Goal: Task Accomplishment & Management: Use online tool/utility

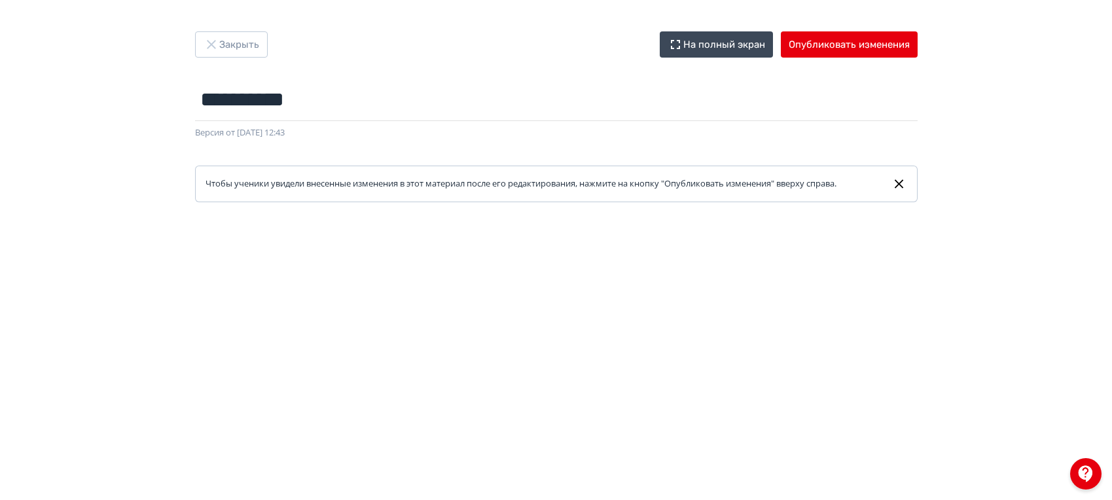
scroll to position [171, 0]
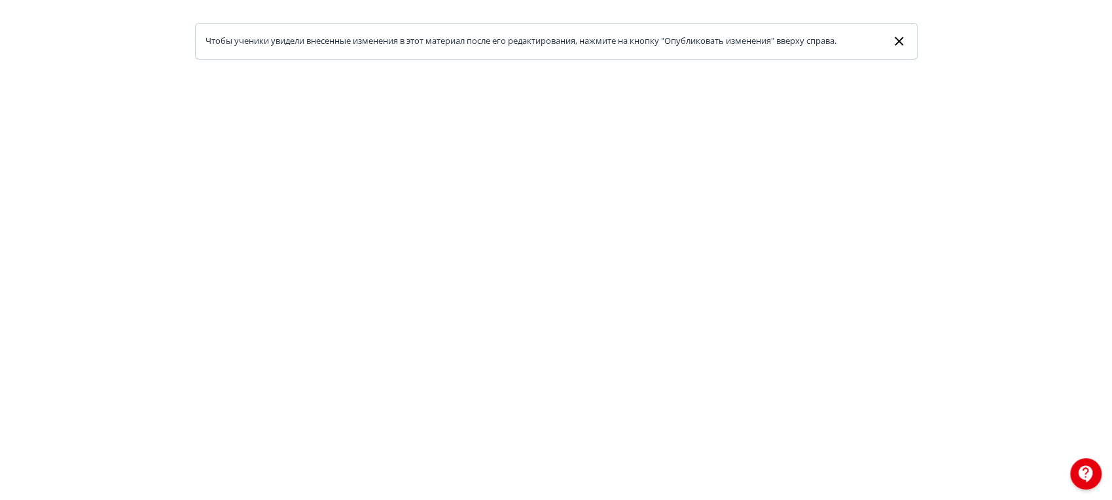
scroll to position [145, 0]
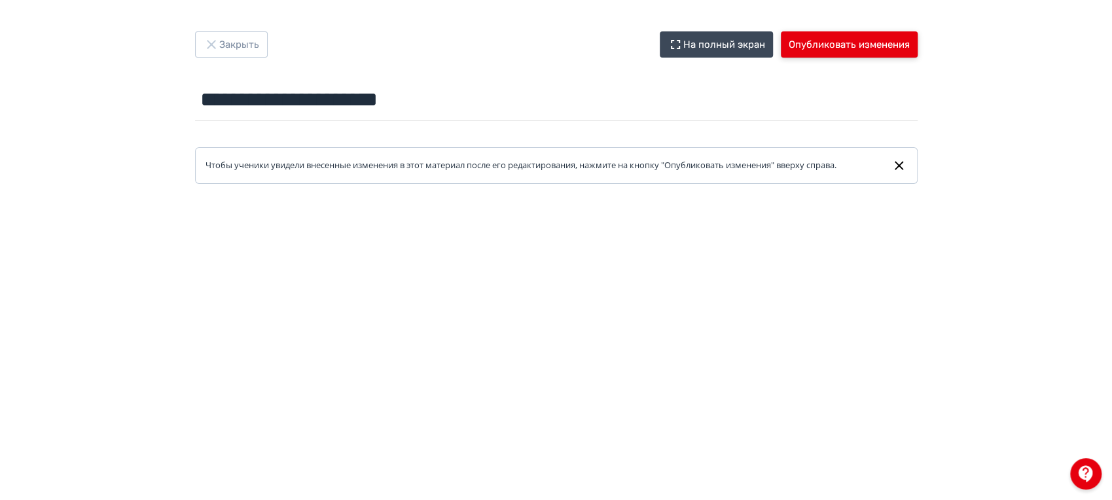
click at [835, 40] on button "Опубликовать изменения" at bounding box center [849, 44] width 137 height 26
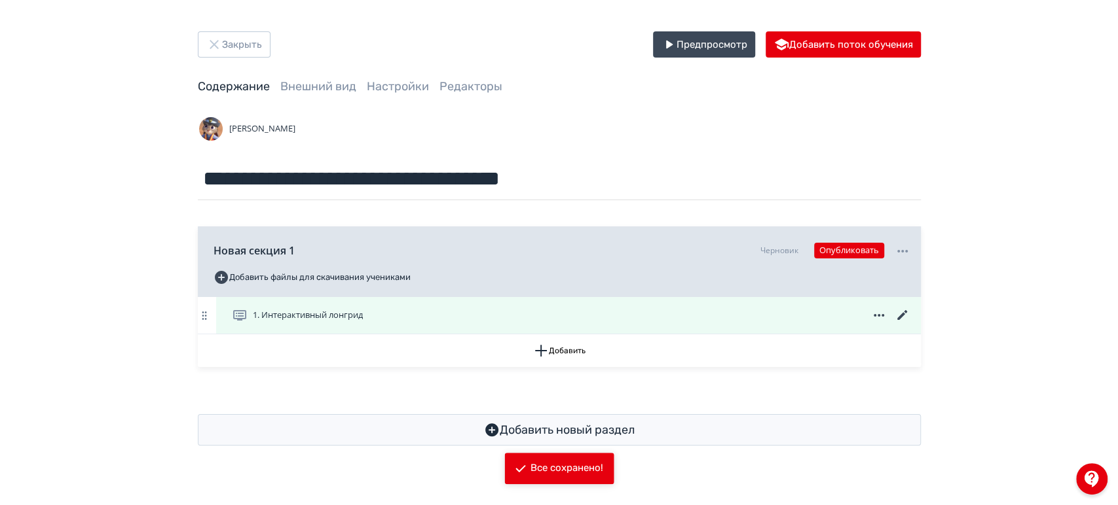
click at [905, 315] on icon at bounding box center [902, 316] width 16 height 16
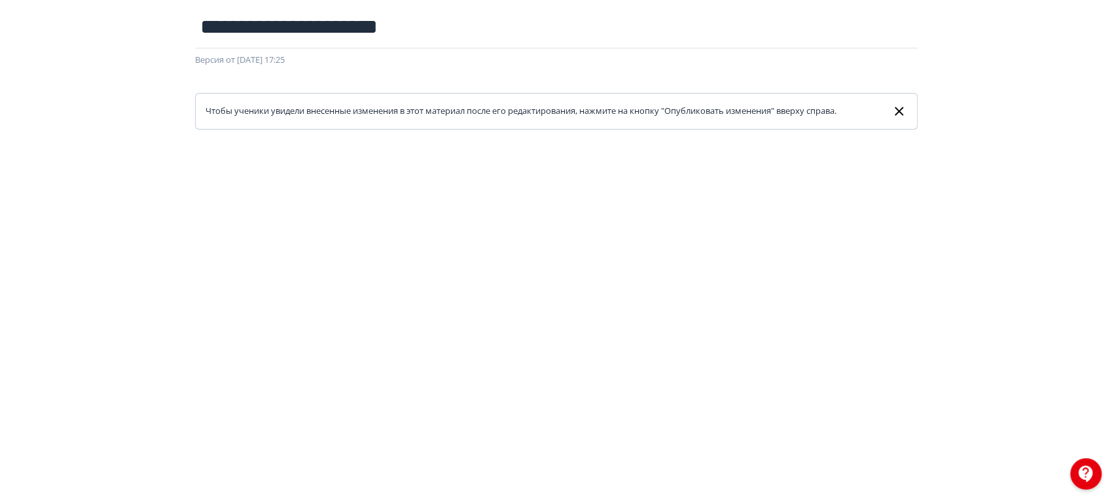
scroll to position [316, 0]
